Goal: Information Seeking & Learning: Learn about a topic

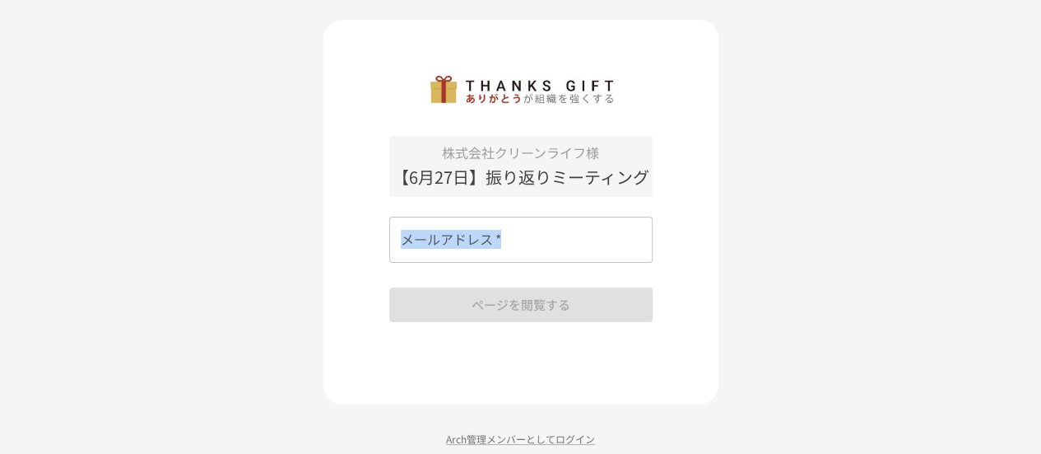
drag, startPoint x: 552, startPoint y: 221, endPoint x: 547, endPoint y: 231, distance: 12.2
click at [547, 230] on div "株式会社クリーンライフ様 【6月27日】振り返りミーティング メールアドレス   * メールアドレス   * ページを閲覧する" at bounding box center [520, 229] width 263 height 186
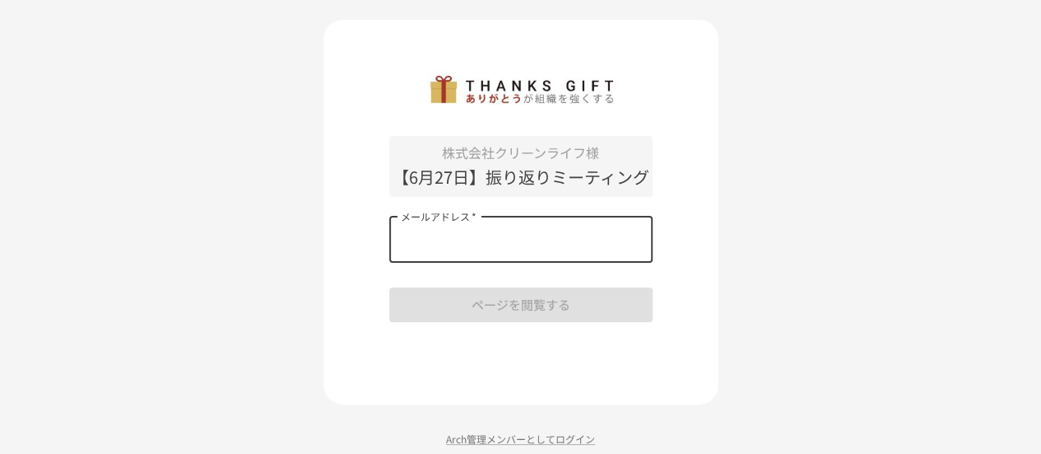
click at [547, 231] on input "メールアドレス   *" at bounding box center [520, 240] width 263 height 46
type input "**********"
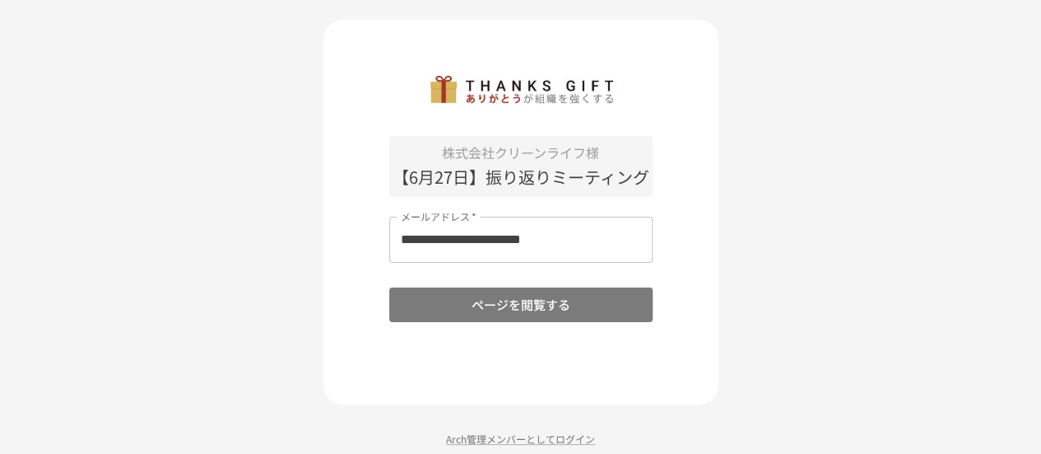
click at [527, 308] on button "ページを閲覧する" at bounding box center [520, 304] width 263 height 35
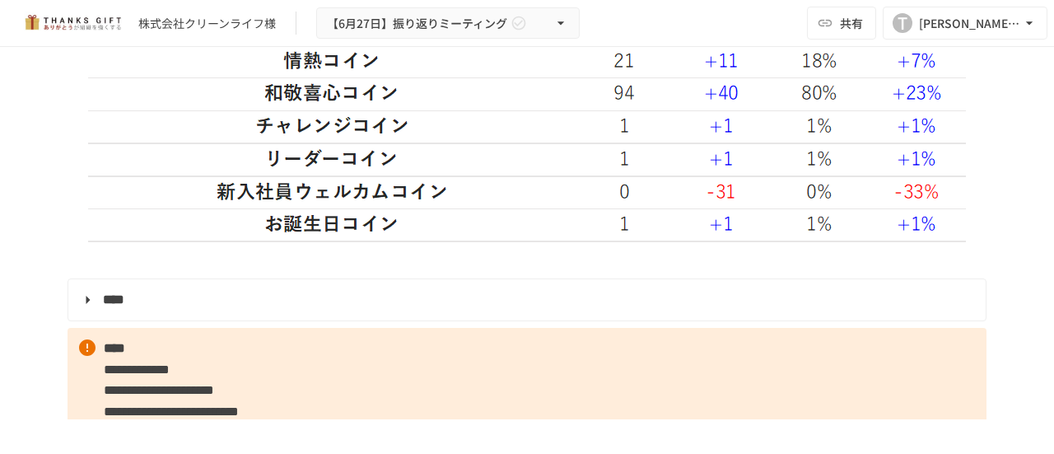
scroll to position [3604, 0]
